Goal: Complete application form: Complete application form

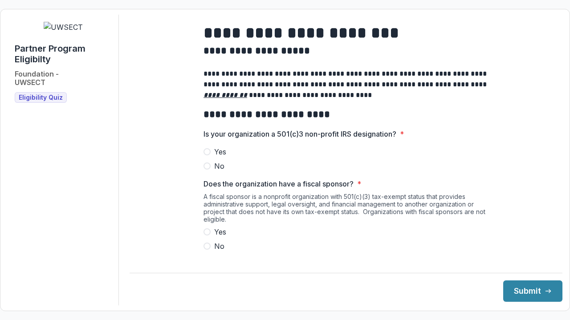
click at [206, 155] on span at bounding box center [207, 151] width 7 height 7
click at [208, 248] on label "No" at bounding box center [346, 246] width 285 height 11
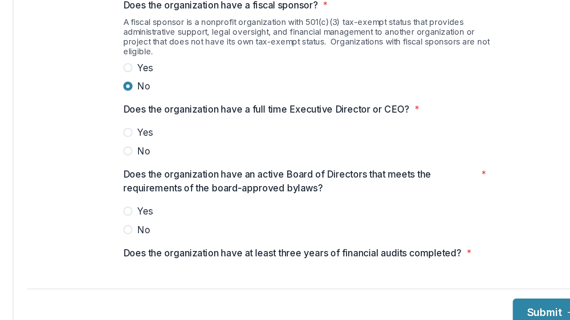
scroll to position [130, 0]
click at [209, 155] on label "Yes" at bounding box center [346, 152] width 285 height 11
click at [208, 216] on span at bounding box center [207, 212] width 7 height 7
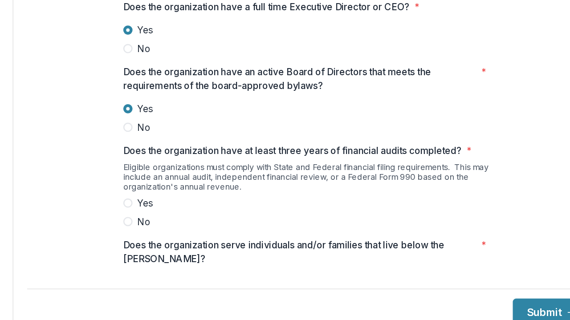
scroll to position [212, 0]
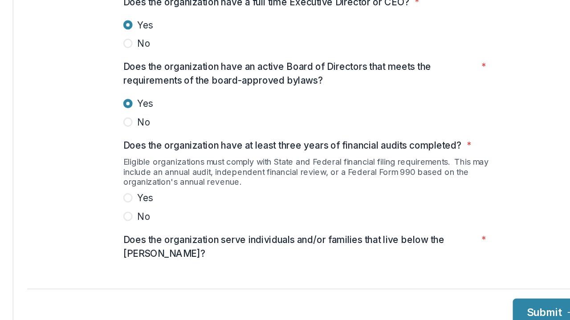
click at [208, 207] on span at bounding box center [207, 203] width 7 height 7
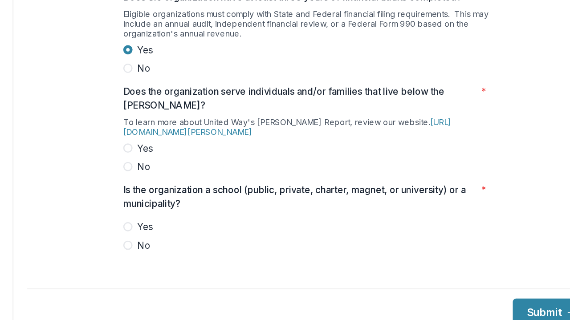
scroll to position [330, 0]
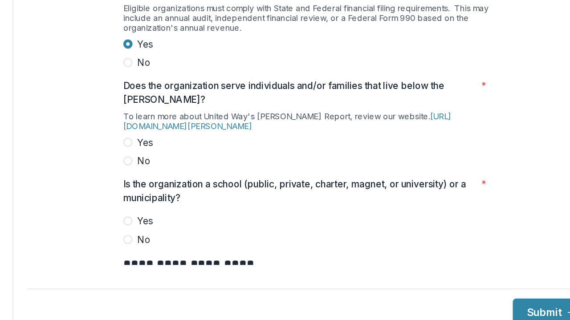
click at [207, 164] on span at bounding box center [207, 160] width 7 height 7
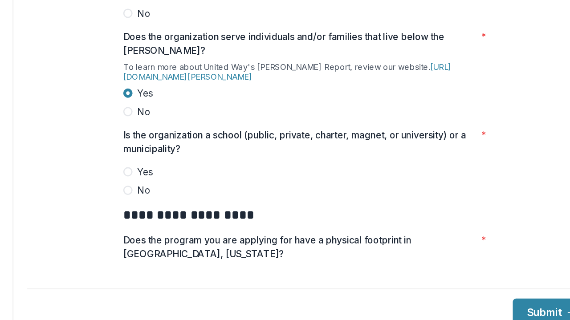
scroll to position [371, 0]
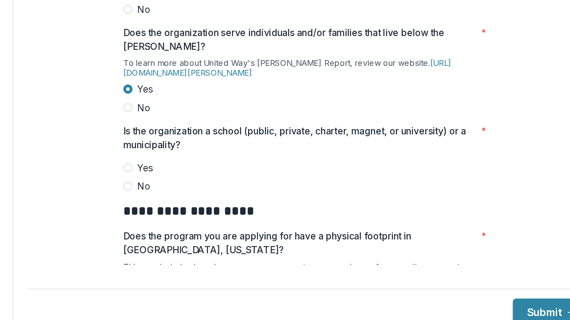
click at [208, 198] on span at bounding box center [207, 194] width 7 height 7
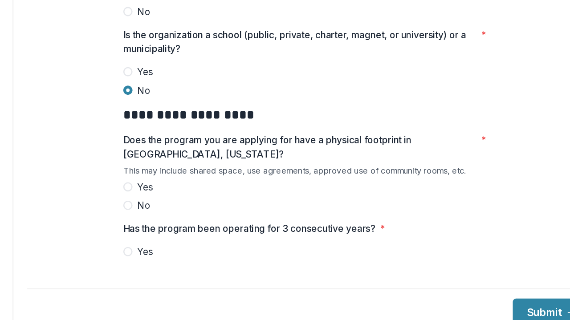
scroll to position [447, 0]
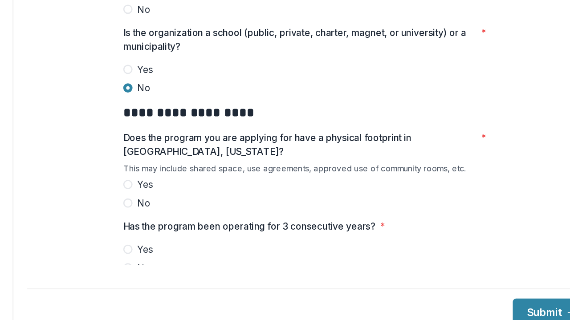
click at [206, 196] on span at bounding box center [207, 192] width 7 height 7
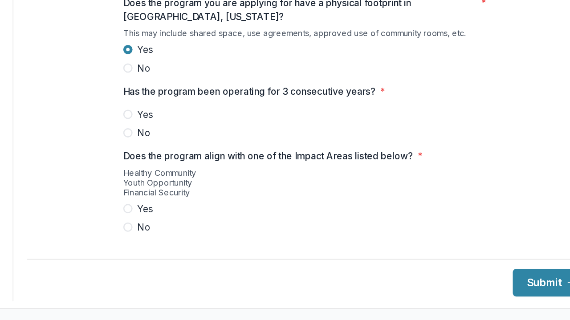
scroll to position [537, 0]
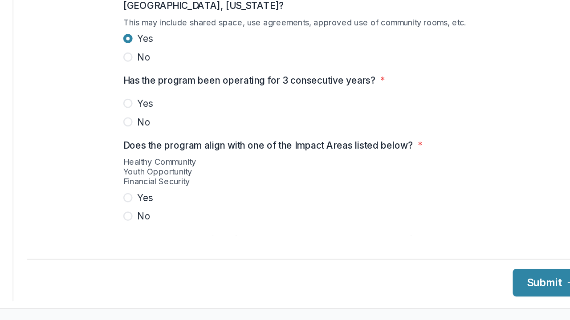
click at [204, 157] on span at bounding box center [207, 153] width 7 height 7
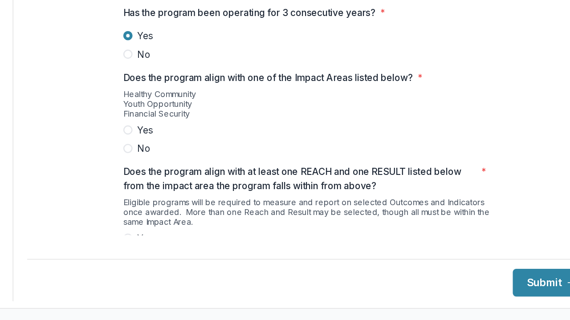
scroll to position [590, 0]
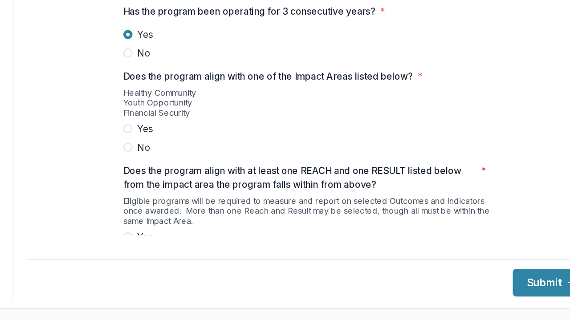
click at [208, 176] on span at bounding box center [207, 172] width 7 height 7
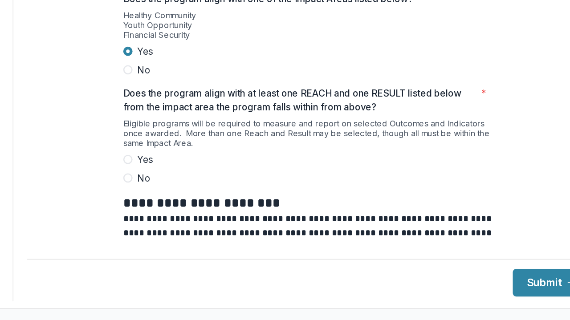
scroll to position [666, 0]
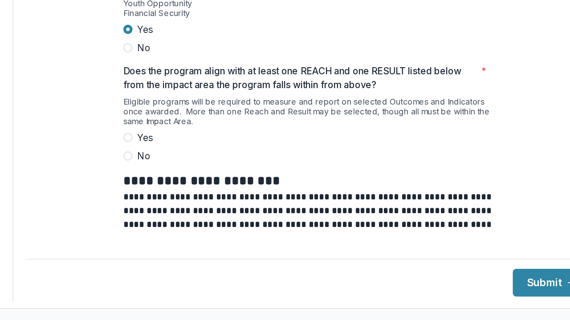
click at [206, 183] on span at bounding box center [207, 179] width 7 height 7
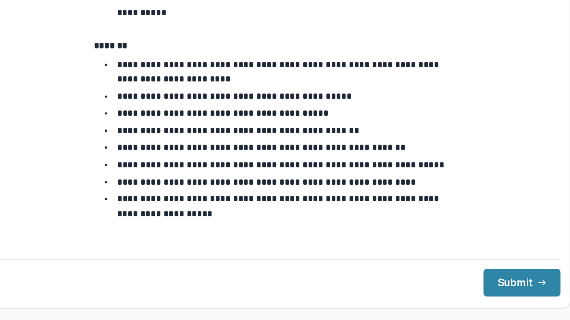
scroll to position [997, 0]
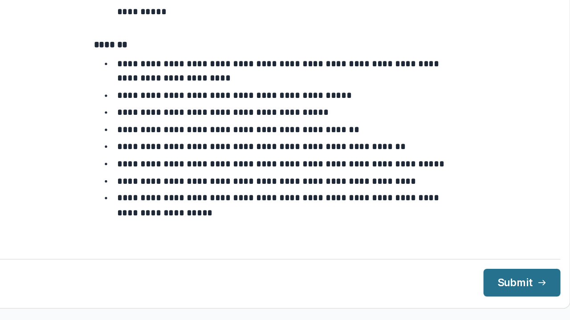
click at [516, 290] on button "Submit" at bounding box center [532, 291] width 59 height 21
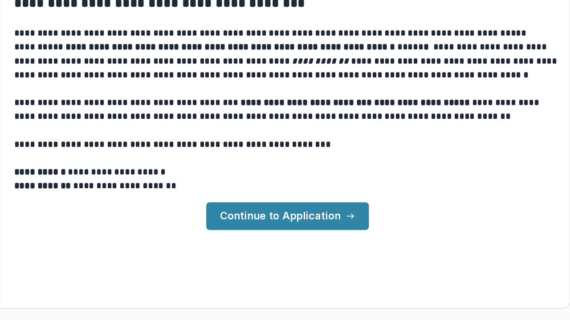
click at [352, 243] on link "Continue to Application" at bounding box center [352, 239] width 125 height 21
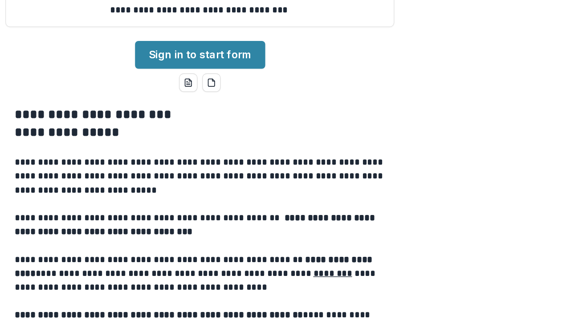
scroll to position [96, 0]
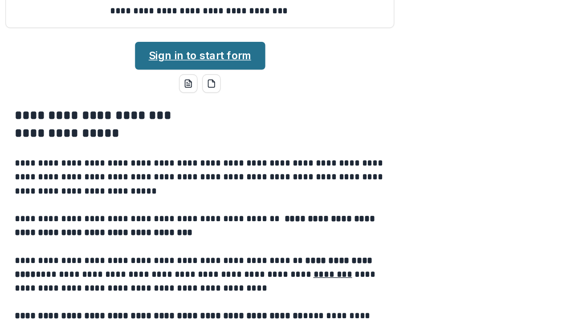
click at [286, 127] on link "Sign in to start form" at bounding box center [285, 116] width 100 height 21
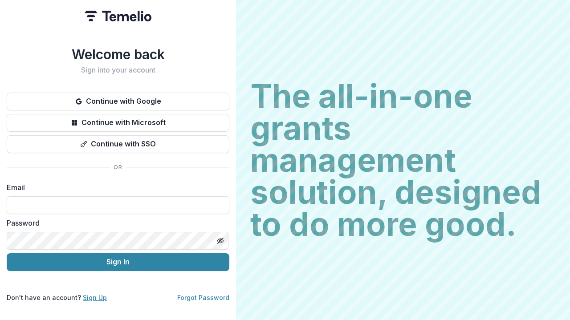
click at [92, 294] on link "Sign Up" at bounding box center [95, 298] width 24 height 8
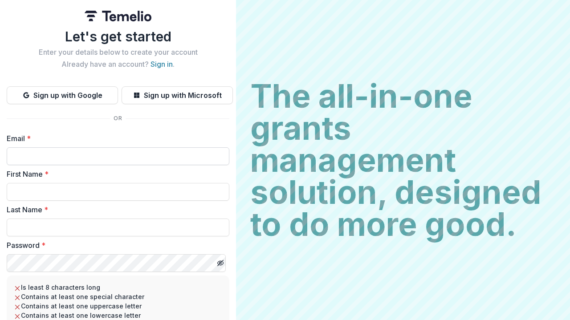
click at [70, 157] on input "Email *" at bounding box center [118, 156] width 223 height 18
type input "**********"
click at [38, 190] on input "First Name *" at bounding box center [118, 192] width 223 height 18
type input "*******"
type input "********"
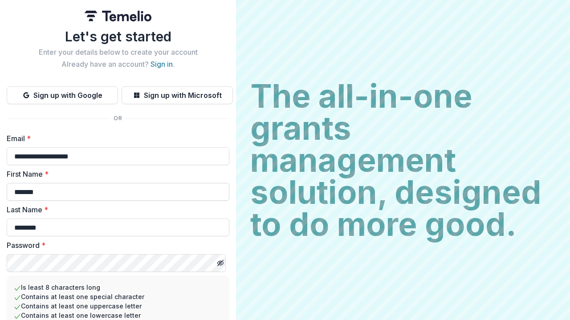
scroll to position [84, 0]
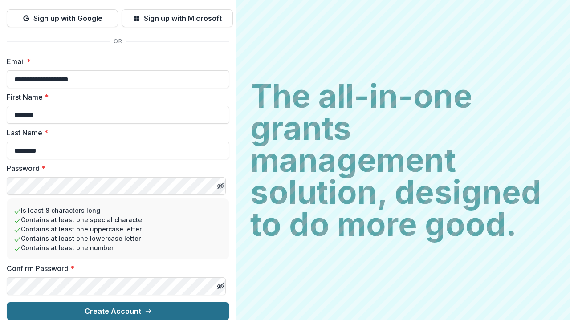
click at [86, 310] on button "Create Account" at bounding box center [118, 311] width 223 height 18
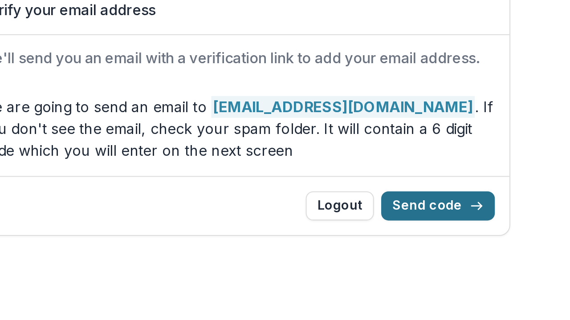
click at [383, 203] on button "Send code" at bounding box center [383, 207] width 56 height 14
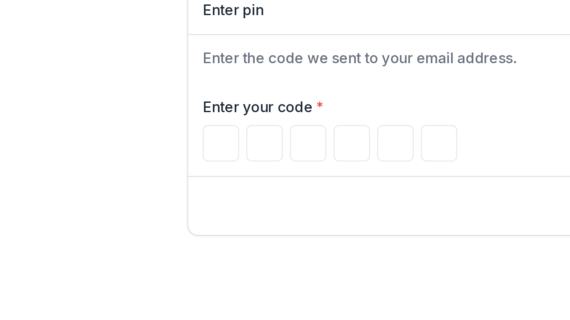
type input "*"
click at [193, 179] on input "*" at bounding box center [189, 176] width 18 height 18
type input "*"
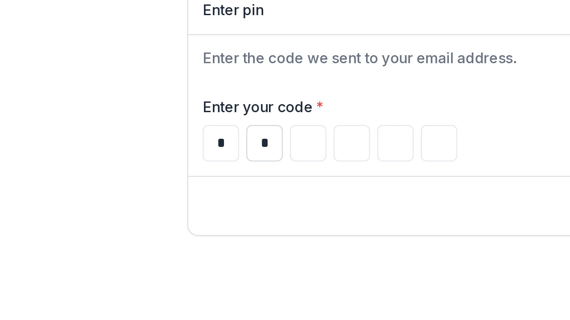
type input "*"
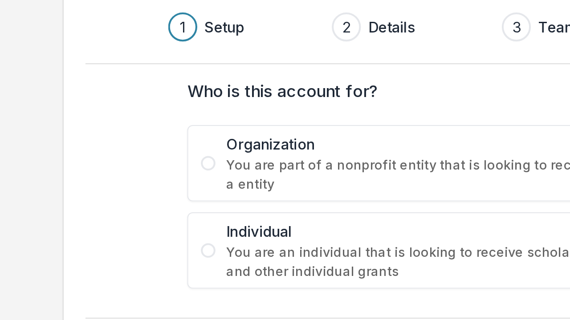
click at [162, 186] on span at bounding box center [161, 185] width 7 height 7
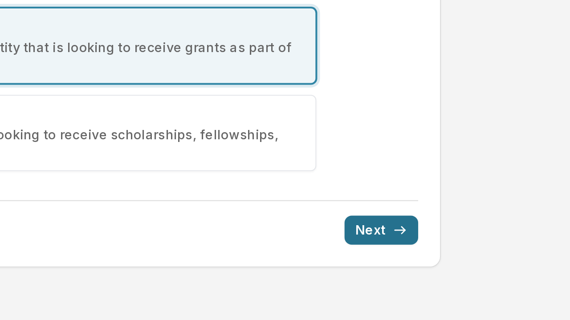
click at [448, 276] on button "Next" at bounding box center [450, 276] width 36 height 14
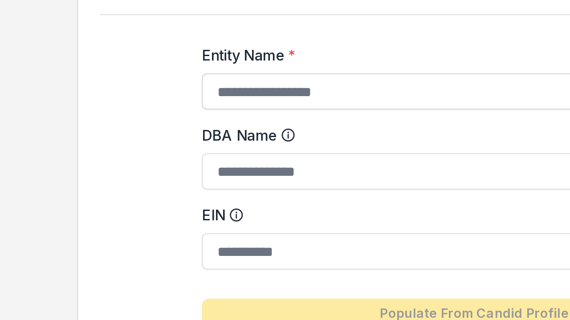
click at [177, 157] on input "Entity Name *" at bounding box center [284, 156] width 267 height 18
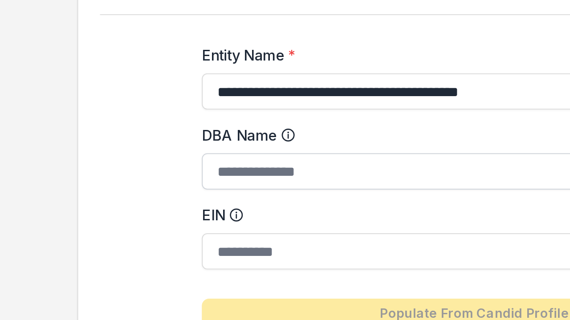
type input "**********"
click at [183, 195] on input "DBA Name" at bounding box center [284, 195] width 267 height 18
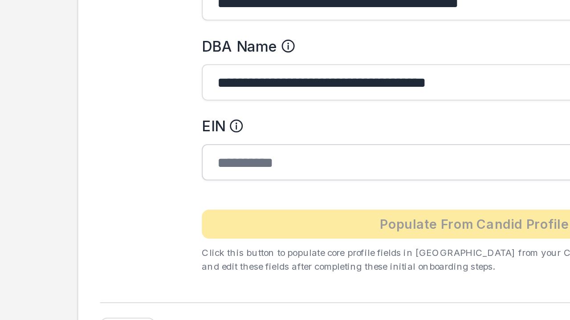
type input "**********"
click at [190, 237] on input "EIN" at bounding box center [284, 234] width 267 height 18
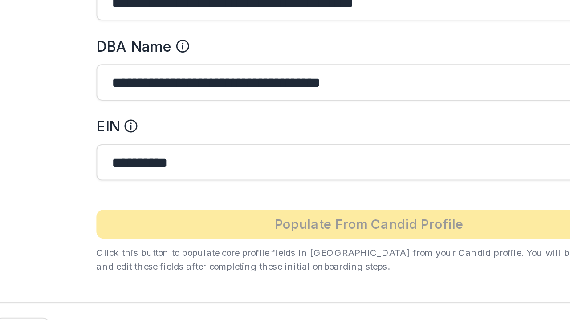
type input "**********"
click at [238, 234] on form "**********" at bounding box center [284, 207] width 267 height 163
click at [238, 234] on input "**********" at bounding box center [284, 234] width 267 height 18
click at [432, 310] on button "Next" at bounding box center [450, 317] width 36 height 14
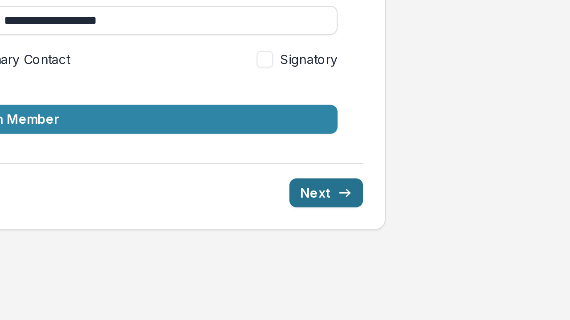
click at [450, 259] on button "Next" at bounding box center [450, 258] width 36 height 14
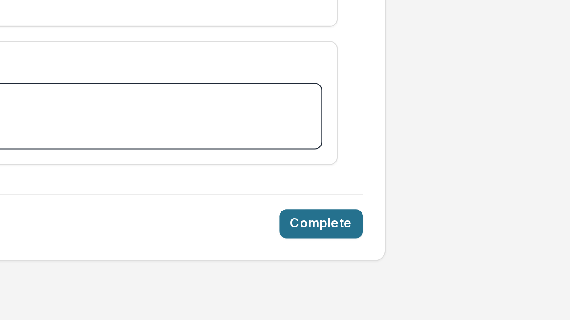
click at [444, 266] on button "Complete" at bounding box center [448, 273] width 41 height 14
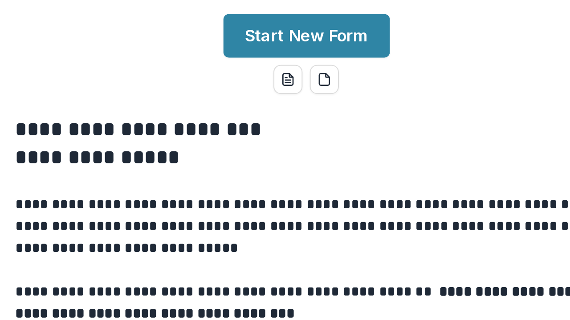
scroll to position [88, 0]
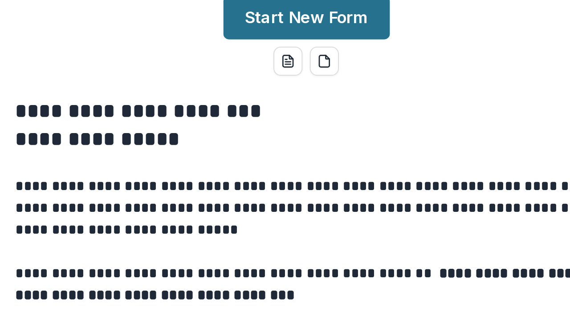
click at [282, 153] on button "Start New Form" at bounding box center [284, 142] width 81 height 21
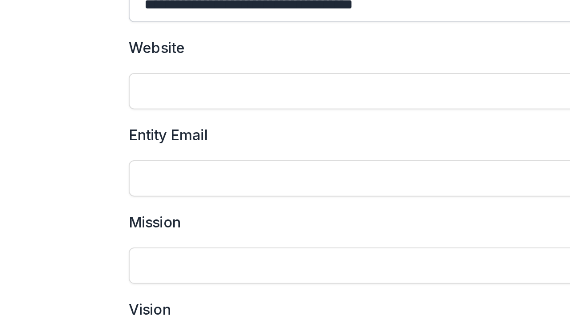
scroll to position [77, 0]
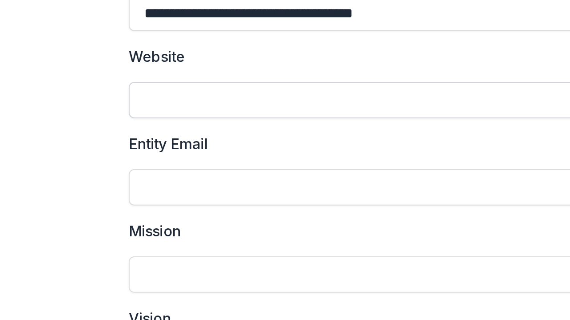
click at [243, 183] on input "Website" at bounding box center [340, 183] width 285 height 18
type input "*********"
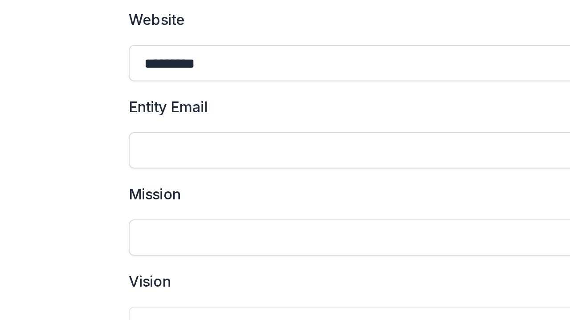
scroll to position [102, 0]
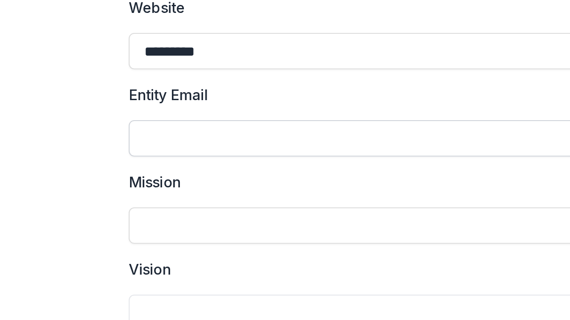
click at [237, 202] on input "Entity Email" at bounding box center [340, 202] width 285 height 18
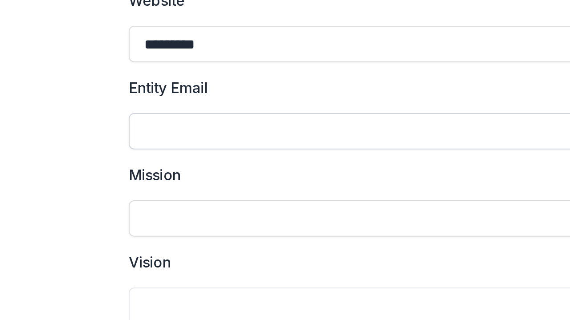
scroll to position [106, 0]
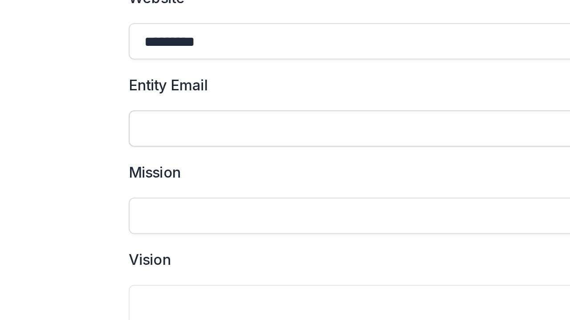
drag, startPoint x: 237, startPoint y: 202, endPoint x: 215, endPoint y: 195, distance: 23.8
click at [215, 195] on input "Entity Email" at bounding box center [340, 197] width 285 height 18
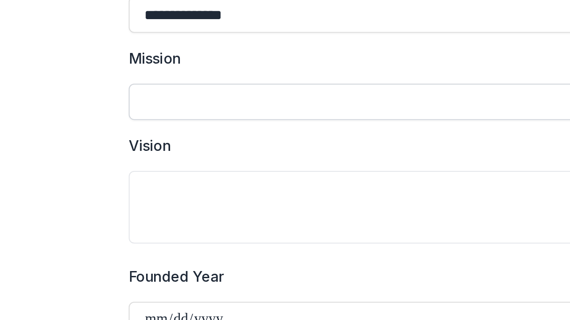
scroll to position [163, 0]
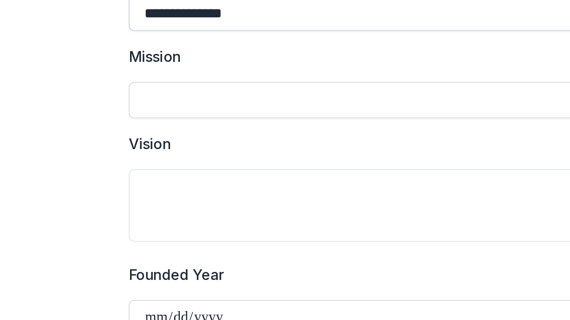
type input "**********"
